Goal: Complete application form

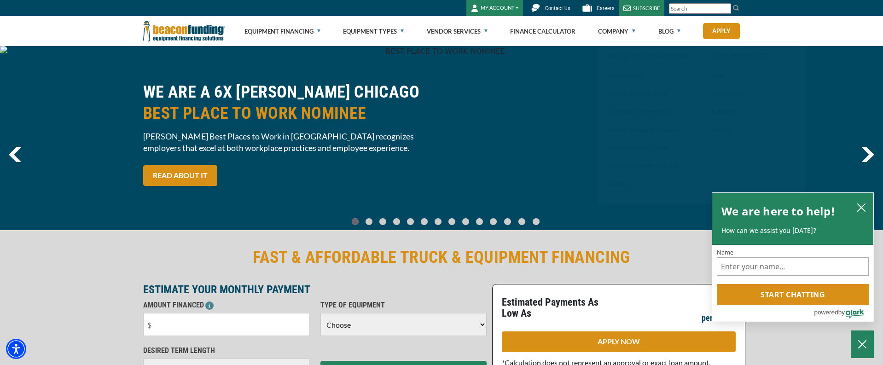
click at [510, 8] on button "MY ACCOUNT" at bounding box center [494, 8] width 57 height 16
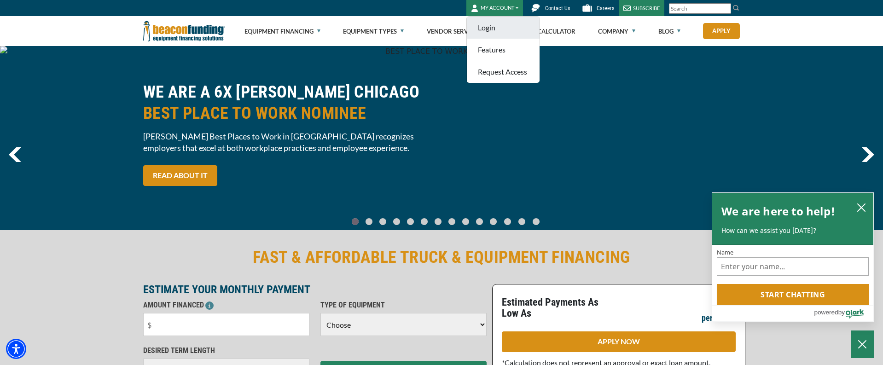
click at [497, 23] on link "Login" at bounding box center [503, 28] width 73 height 22
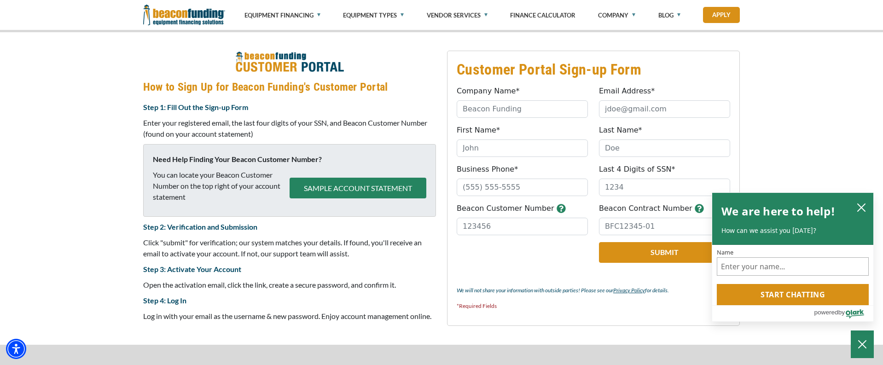
scroll to position [352, 0]
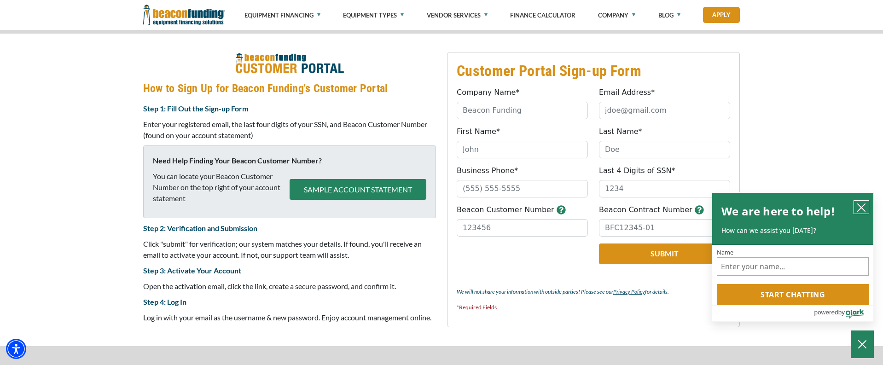
click at [857, 206] on icon "close chatbox" at bounding box center [861, 207] width 9 height 9
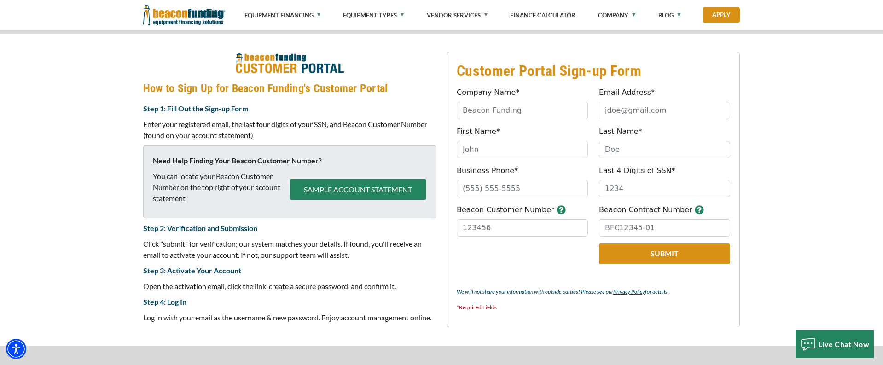
scroll to position [350, 0]
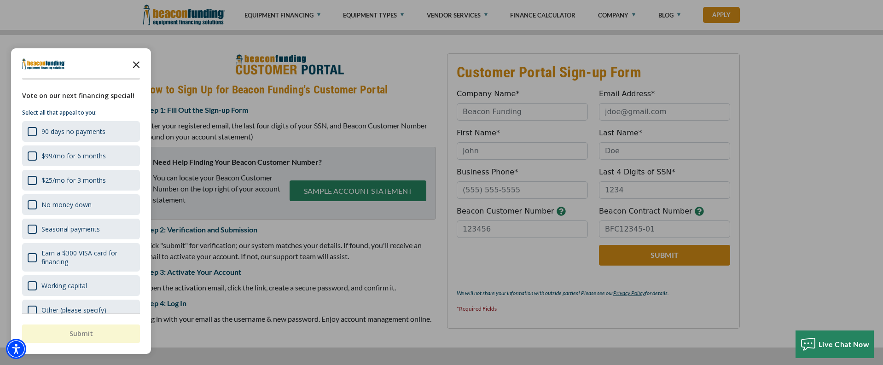
click at [135, 62] on icon "Close the survey" at bounding box center [136, 64] width 18 height 18
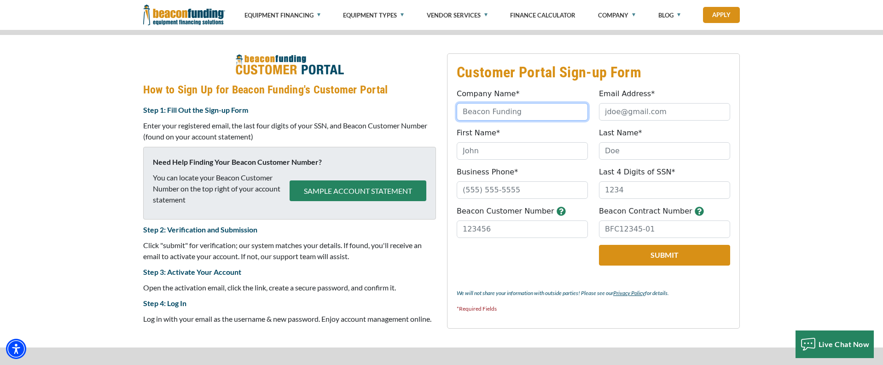
click at [486, 116] on input "Company Name*" at bounding box center [522, 111] width 131 height 17
type input "Elvidge unlimited LLC"
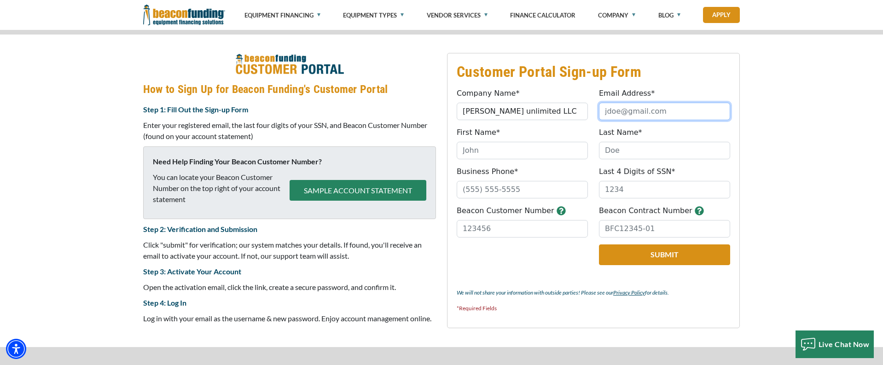
type input "aimlessgoods@gmail.com"
type input "MICHAEL"
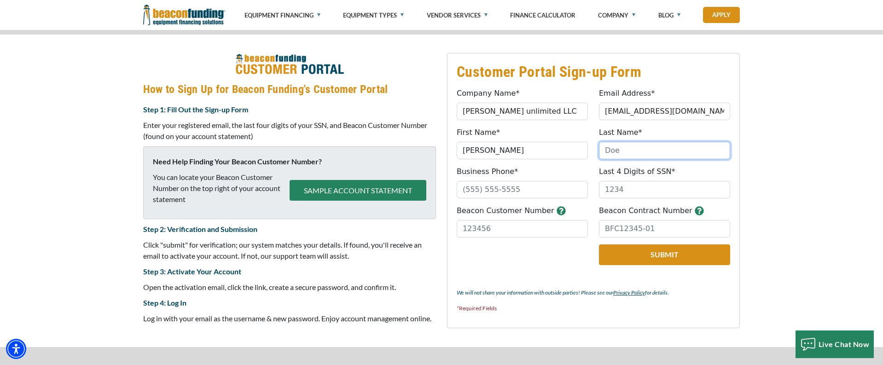
type input "ORTEGA-ELVIDGE"
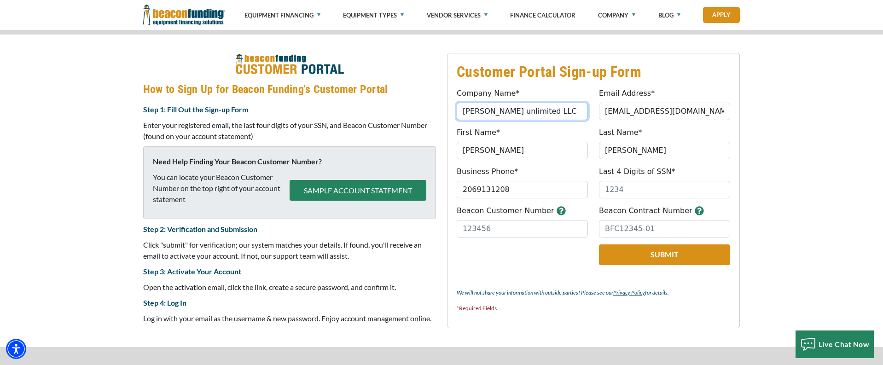
type input "(206) 913-1208"
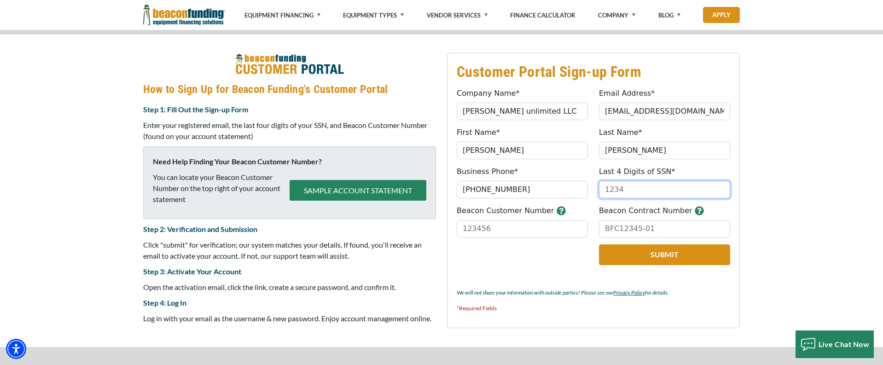
click at [631, 187] on input "Last 4 Digits of SSN*" at bounding box center [664, 189] width 131 height 17
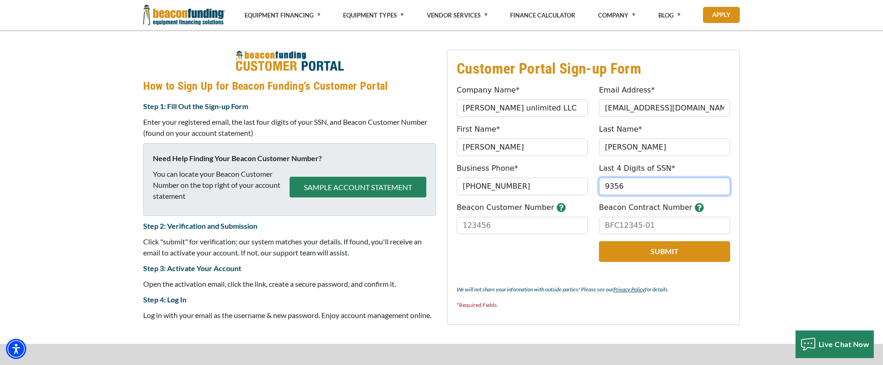
type input "9356"
click at [500, 222] on input "Beacon Customer Number" at bounding box center [522, 225] width 131 height 17
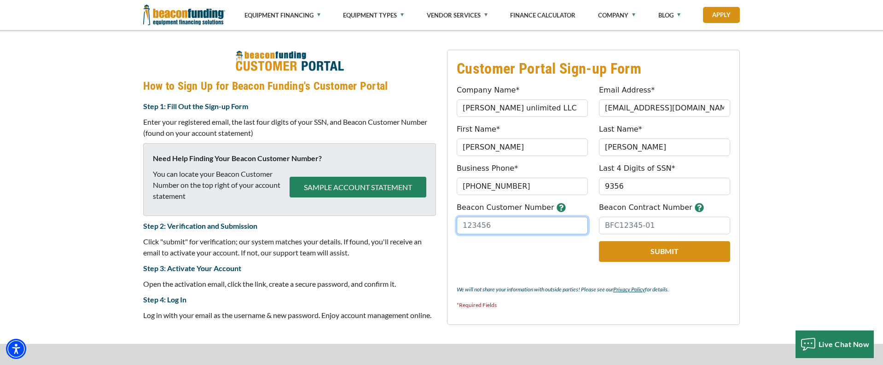
paste input "207632"
type input "207632"
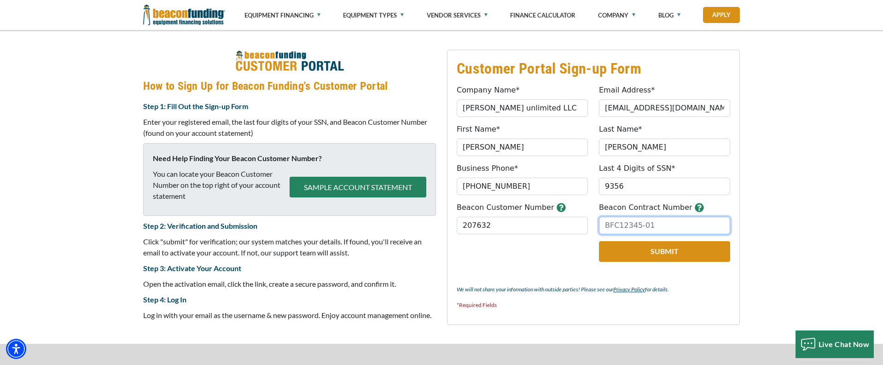
click at [656, 226] on input "Beacon Contract Number" at bounding box center [664, 225] width 131 height 17
paste input "207632-0001"
type input "207632-0001"
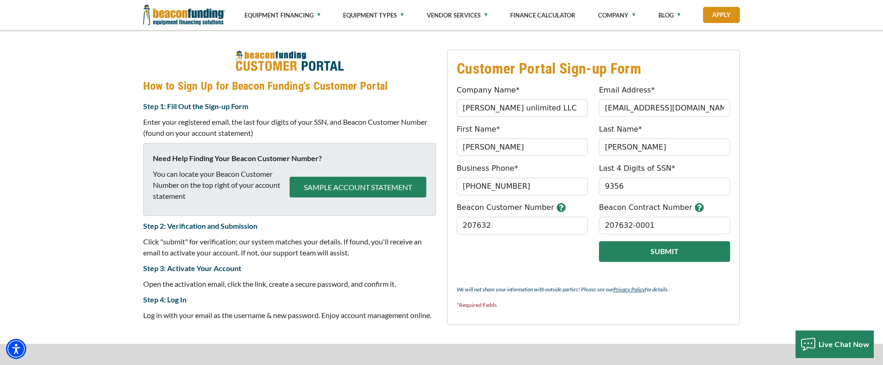
click at [647, 258] on button "Submit" at bounding box center [664, 251] width 131 height 21
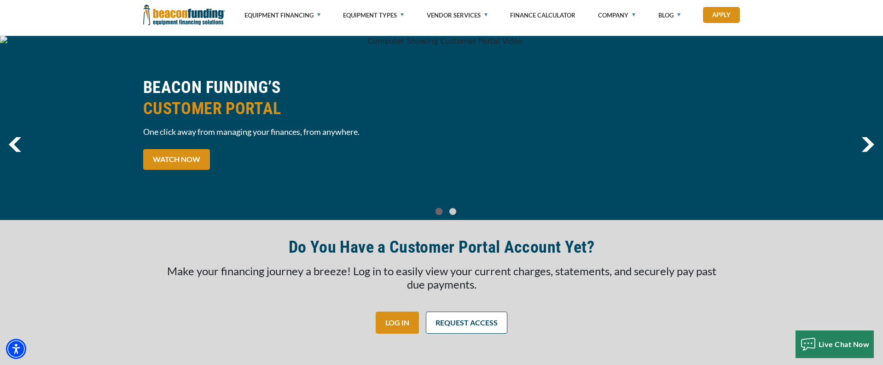
scroll to position [6, 0]
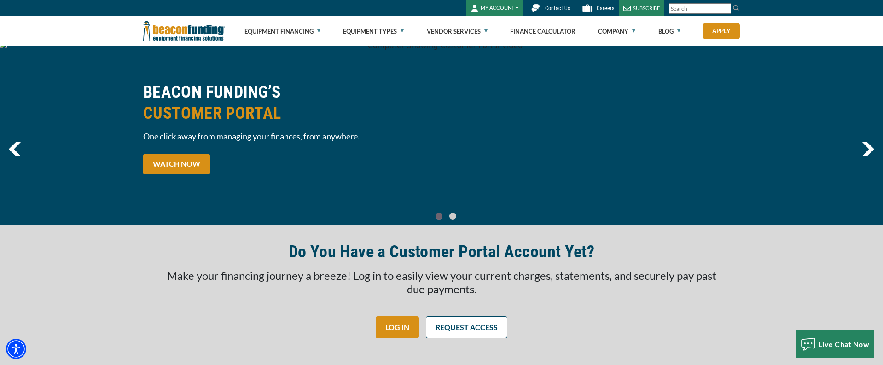
click at [868, 147] on img "next" at bounding box center [867, 149] width 13 height 15
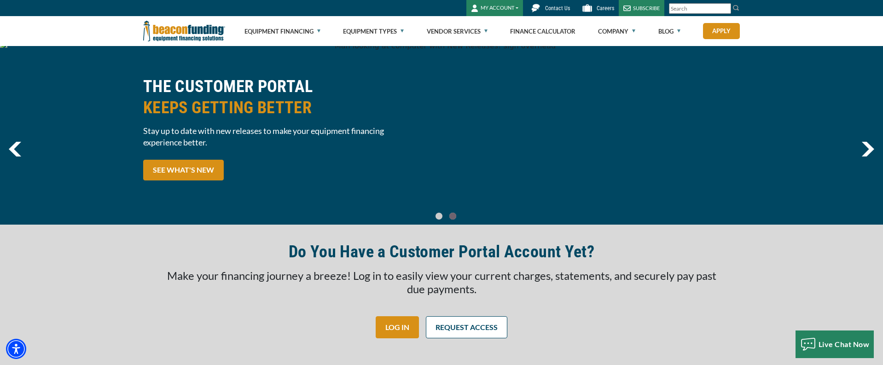
click at [868, 147] on img "next" at bounding box center [867, 149] width 13 height 15
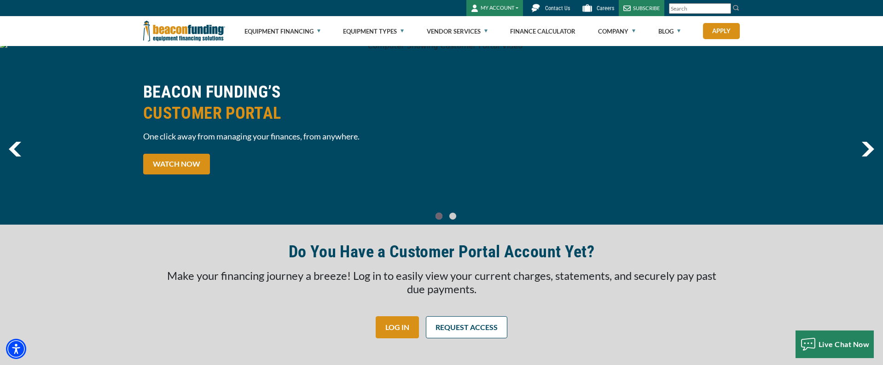
click at [868, 147] on img "next" at bounding box center [867, 149] width 13 height 15
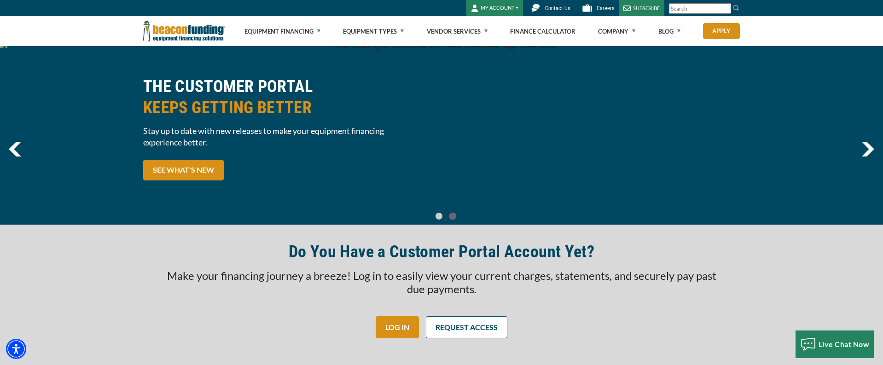
click at [868, 147] on img "next" at bounding box center [867, 149] width 13 height 15
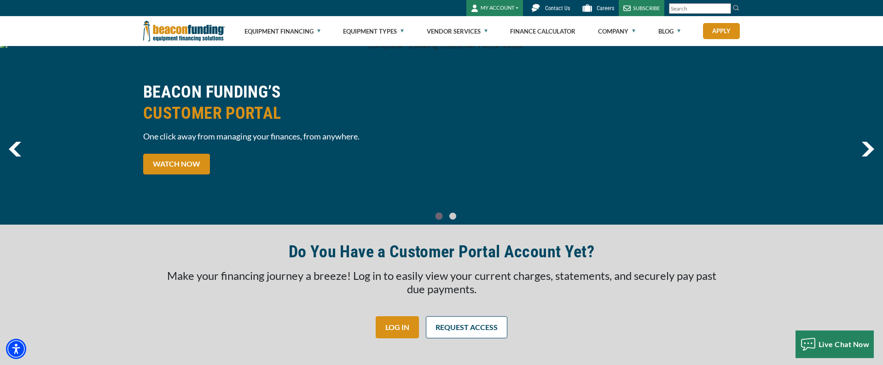
click at [868, 147] on img "next" at bounding box center [867, 149] width 13 height 15
